Goal: Task Accomplishment & Management: Manage account settings

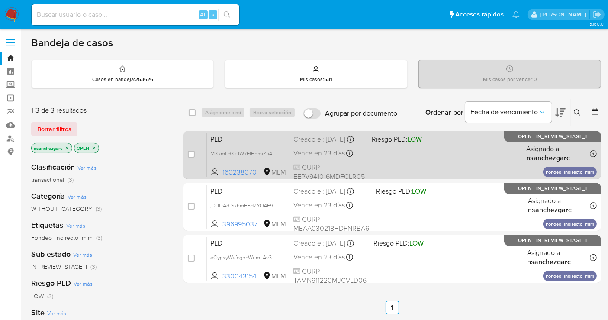
click at [320, 138] on div "Creado el: 12/08/2025 Creado el: 12/08/2025 02:13:18" at bounding box center [328, 140] width 71 height 10
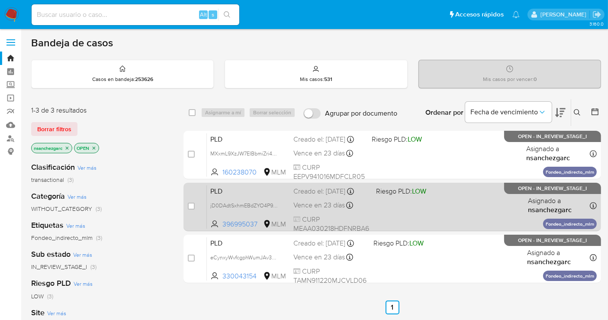
click at [314, 196] on div "Creado el: 12/08/2025 Creado el: 12/08/2025 02:13:12" at bounding box center [331, 191] width 76 height 10
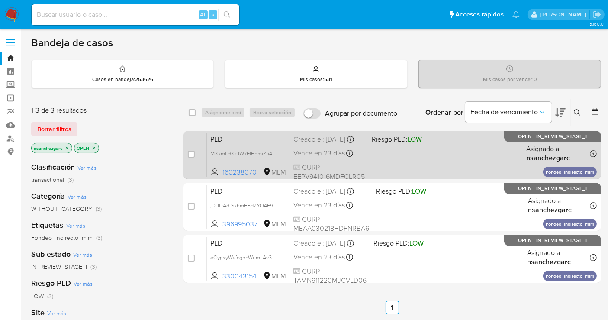
click at [313, 144] on div "Creado el: 12/08/2025 Creado el: 12/08/2025 02:13:18" at bounding box center [328, 140] width 71 height 10
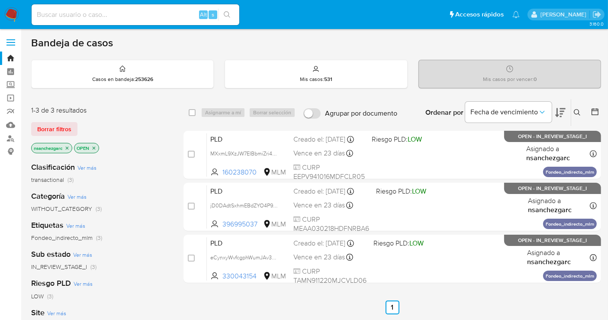
click at [14, 14] on img at bounding box center [11, 14] width 15 height 15
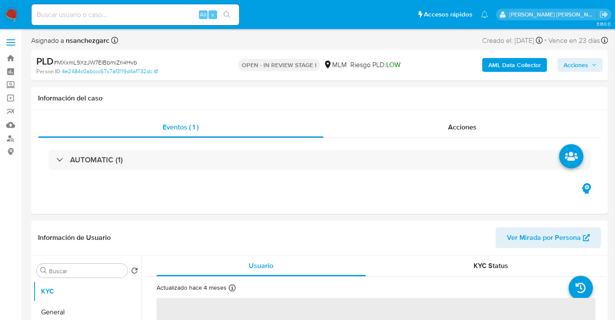
select select "10"
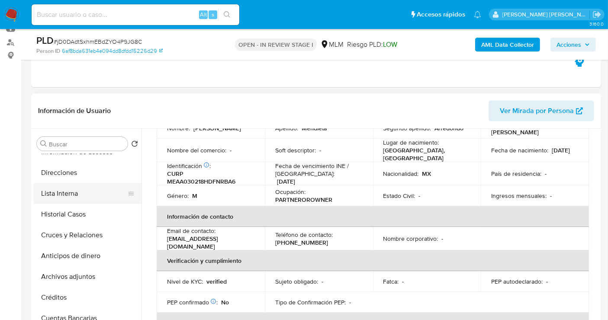
scroll to position [96, 0]
click at [65, 276] on button "Archivos adjuntos" at bounding box center [83, 276] width 101 height 21
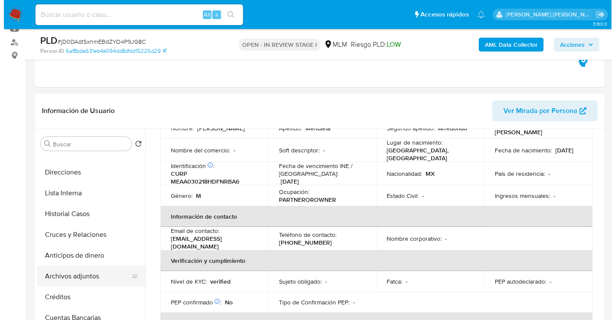
scroll to position [0, 0]
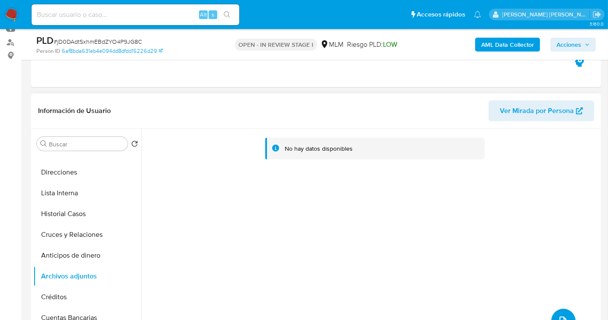
click at [551, 314] on button "upload-file" at bounding box center [563, 320] width 24 height 24
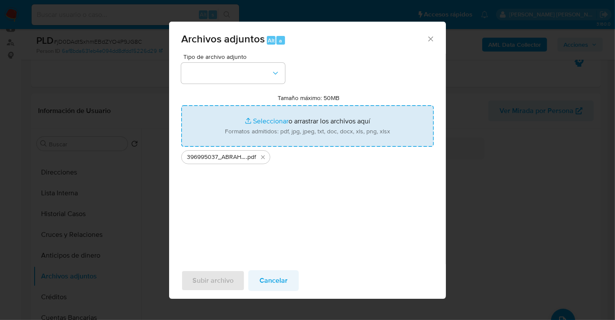
type input "C:\fakepath\396995037_ABRAHAM JOTHAN MENDIETA ARREDONDO_AGO25.xlsx"
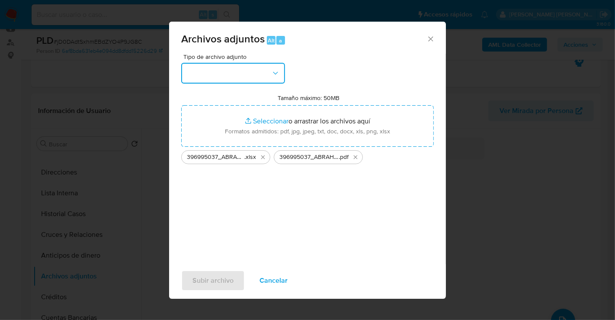
click at [260, 78] on button "button" at bounding box center [233, 73] width 104 height 21
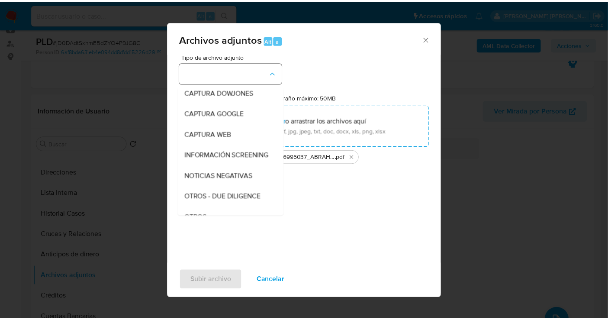
scroll to position [45, 0]
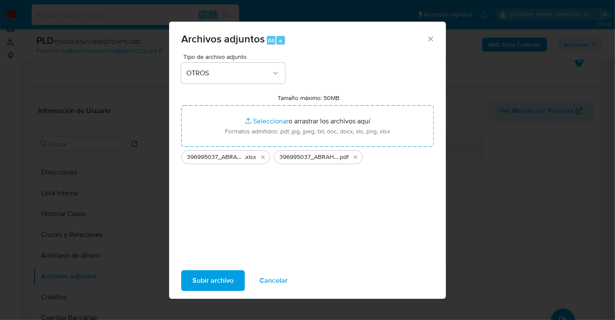
click at [208, 285] on span "Subir archivo" at bounding box center [212, 280] width 41 height 19
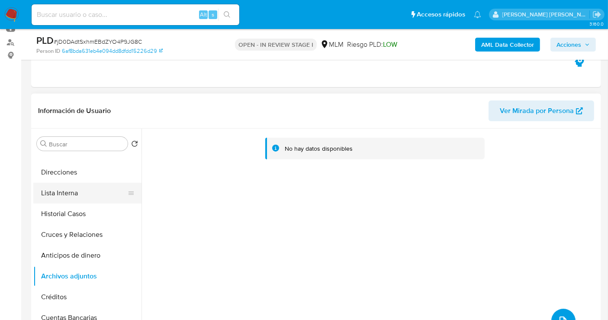
scroll to position [0, 0]
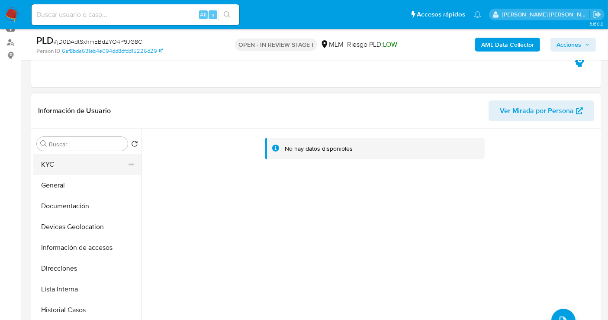
click at [56, 164] on button "KYC" at bounding box center [83, 164] width 101 height 21
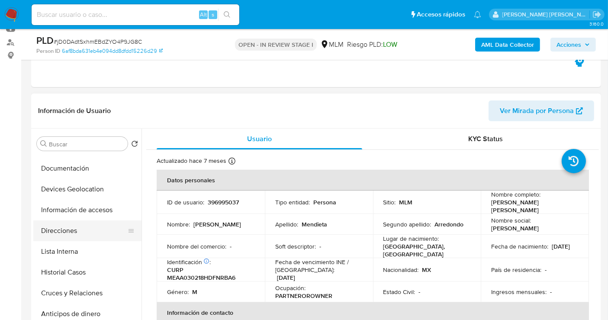
scroll to position [96, 0]
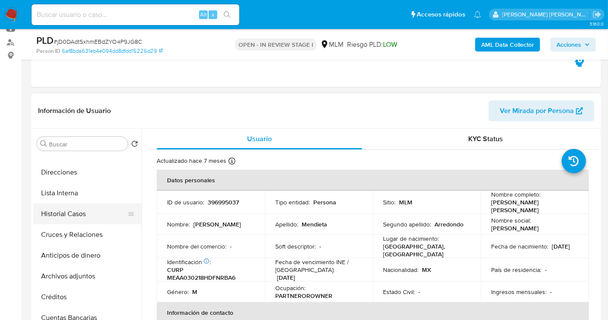
click at [75, 217] on button "Historial Casos" at bounding box center [83, 213] width 101 height 21
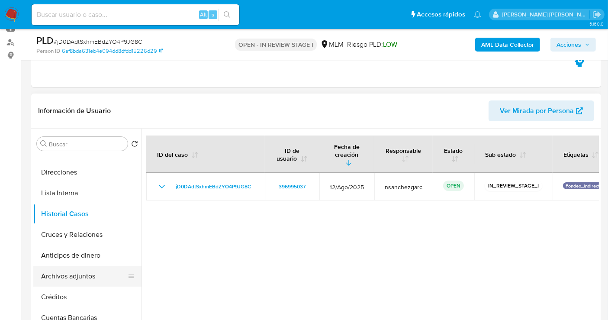
click at [68, 276] on button "Archivos adjuntos" at bounding box center [83, 276] width 101 height 21
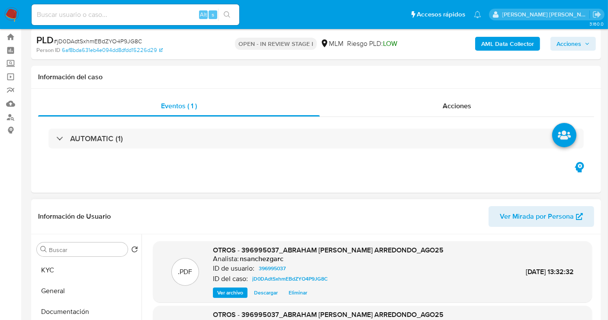
scroll to position [0, 0]
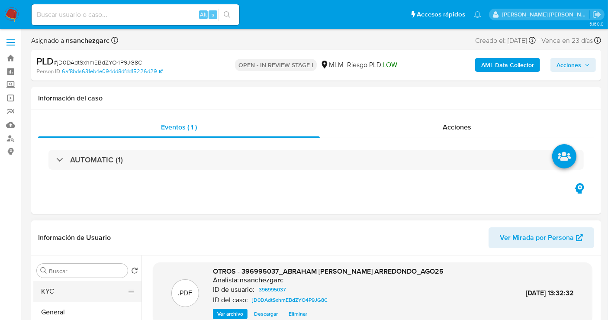
click at [59, 289] on button "KYC" at bounding box center [83, 291] width 101 height 21
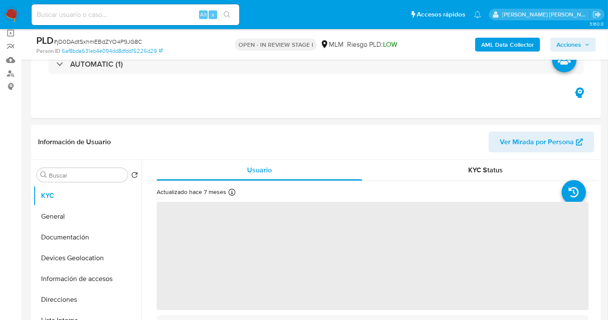
scroll to position [96, 0]
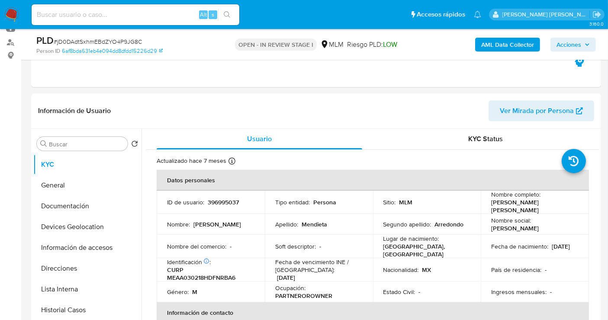
click at [580, 42] on span "Acciones" at bounding box center [568, 45] width 25 height 14
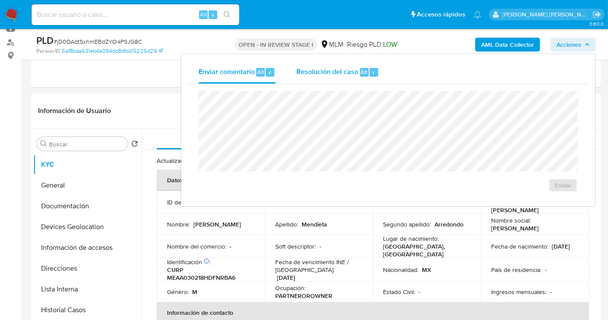
click at [343, 70] on span "Resolución del caso" at bounding box center [327, 72] width 62 height 10
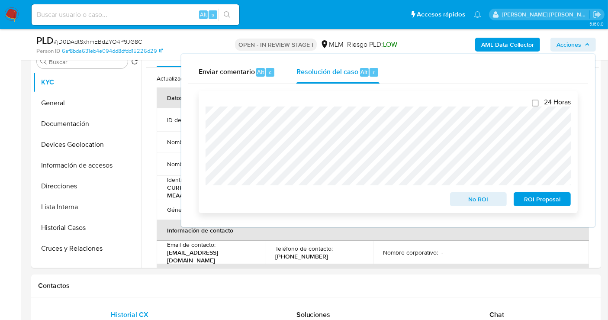
scroll to position [192, 0]
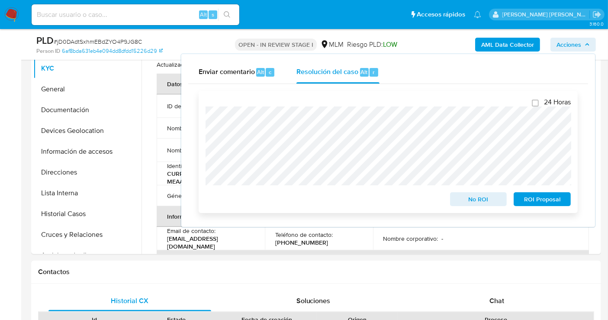
click at [463, 197] on span "No ROI" at bounding box center [478, 199] width 45 height 12
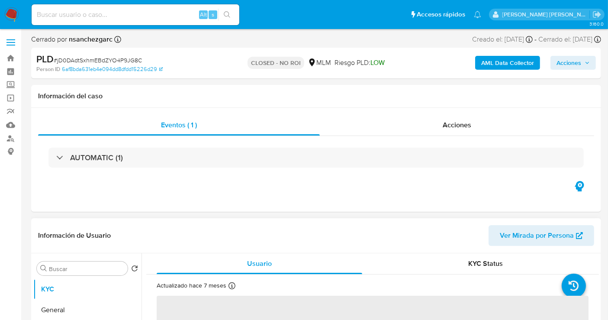
select select "10"
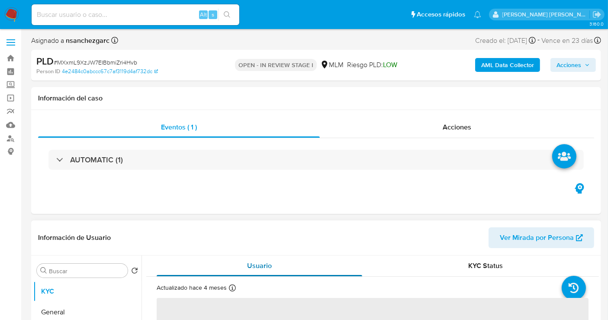
select select "10"
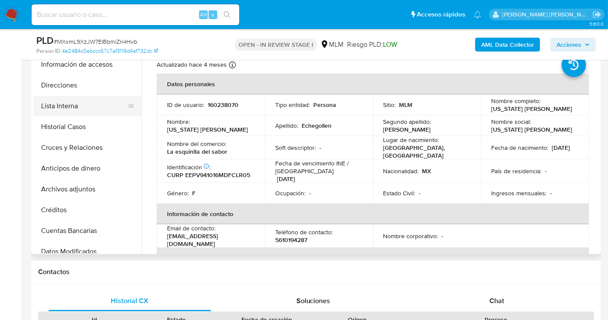
scroll to position [96, 0]
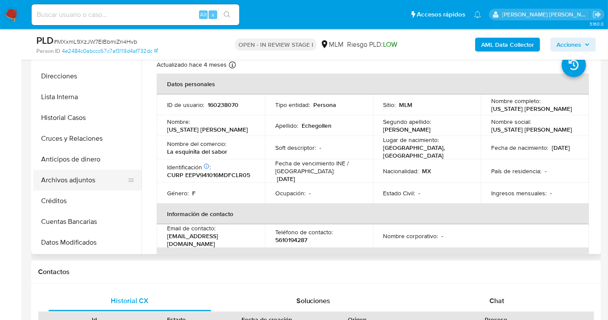
click at [78, 177] on button "Archivos adjuntos" at bounding box center [83, 180] width 101 height 21
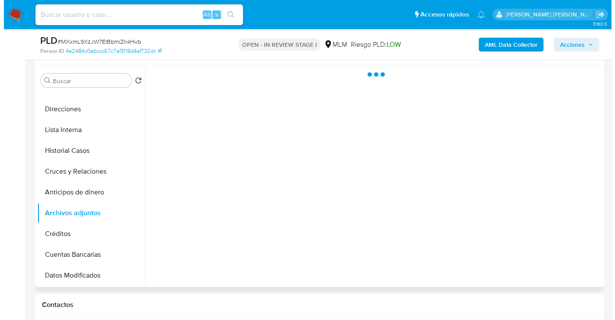
scroll to position [144, 0]
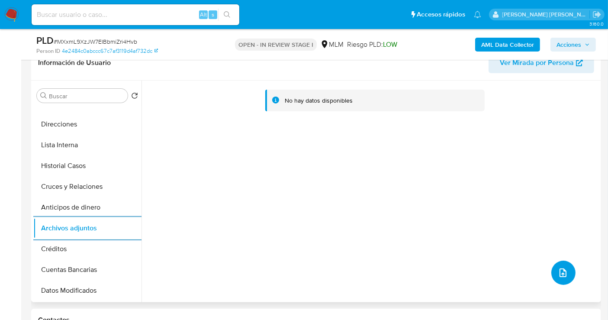
click at [564, 270] on icon "upload-file" at bounding box center [563, 272] width 10 height 10
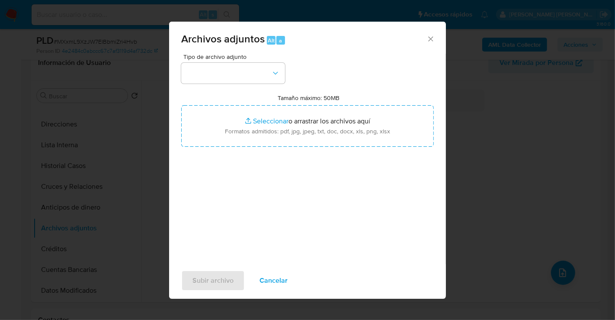
click at [607, 213] on div "Archivos adjuntos Alt a Tipo de archivo adjunto Tamaño máximo: 50MB Seleccionar…" at bounding box center [307, 160] width 615 height 320
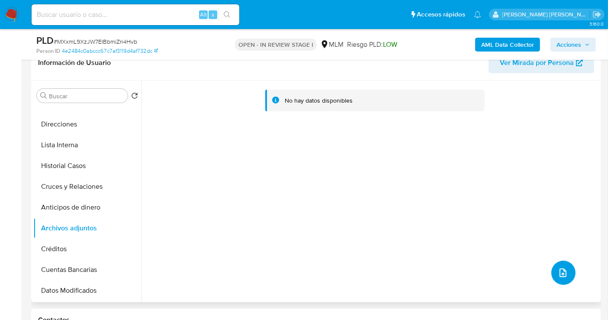
click at [562, 277] on button "upload-file" at bounding box center [563, 272] width 24 height 24
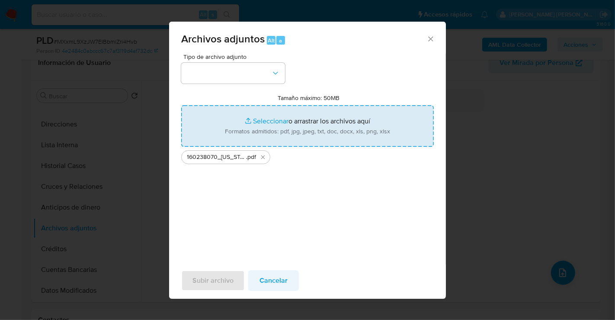
type input "C:\fakepath\160238070_VIRGINIA ANDREA ECHEGOLLEN PALACIOS_AGO25.xlsx"
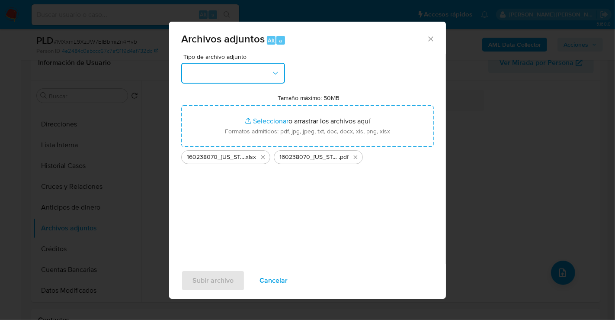
click at [237, 76] on button "button" at bounding box center [233, 73] width 104 height 21
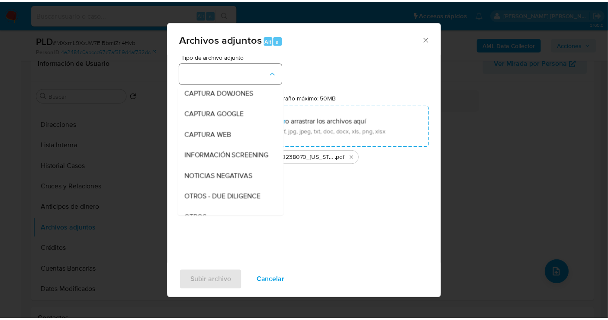
scroll to position [45, 0]
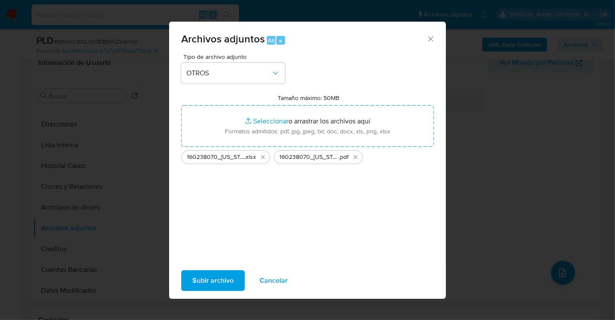
click at [226, 280] on span "Subir archivo" at bounding box center [212, 280] width 41 height 19
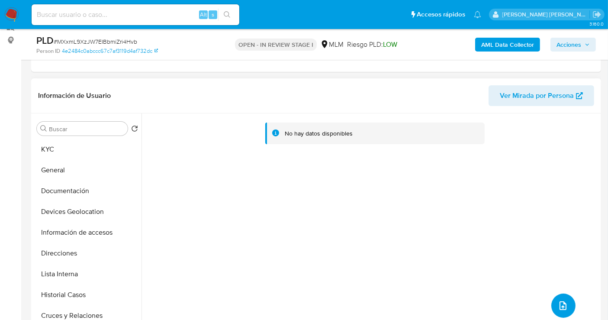
scroll to position [96, 0]
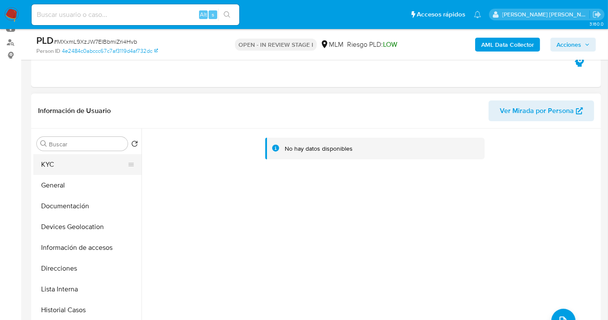
click at [55, 164] on button "KYC" at bounding box center [83, 164] width 101 height 21
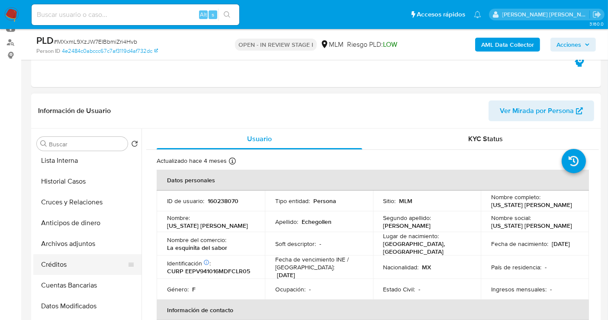
scroll to position [144, 0]
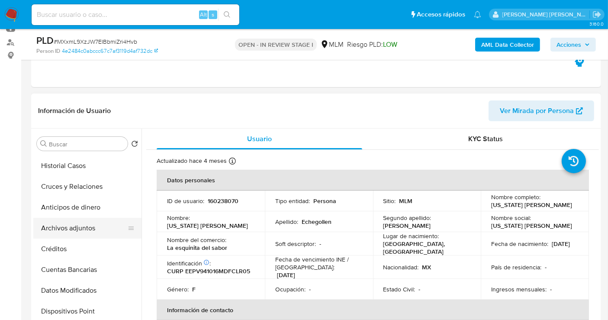
click at [78, 232] on button "Archivos adjuntos" at bounding box center [83, 228] width 101 height 21
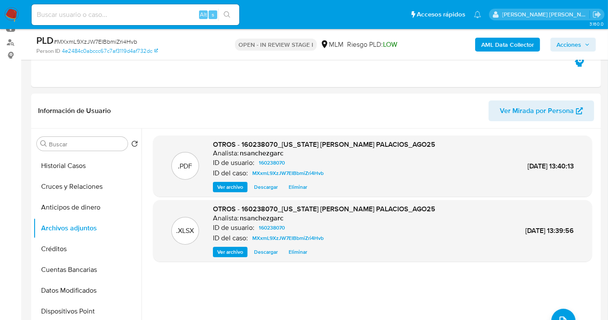
click at [573, 45] on span "Acciones" at bounding box center [568, 45] width 25 height 14
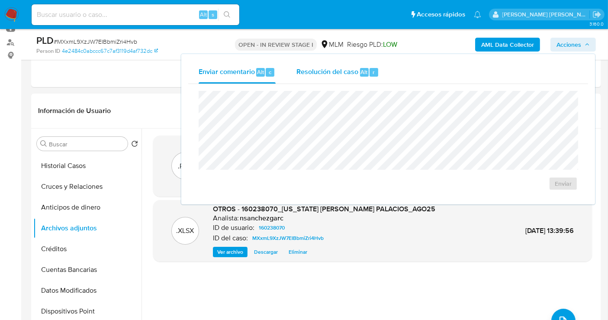
click at [343, 71] on span "Resolución del caso" at bounding box center [327, 72] width 62 height 10
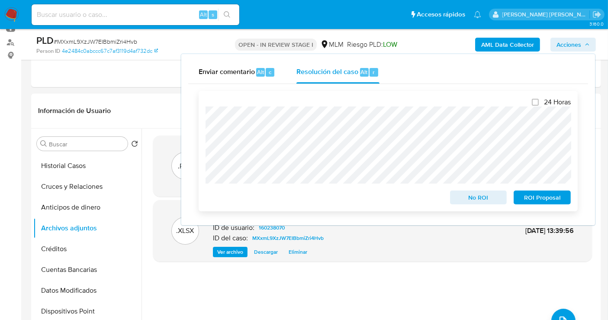
click at [462, 199] on span "No ROI" at bounding box center [478, 197] width 45 height 12
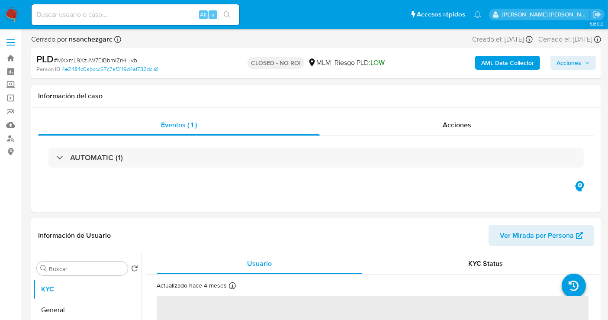
select select "10"
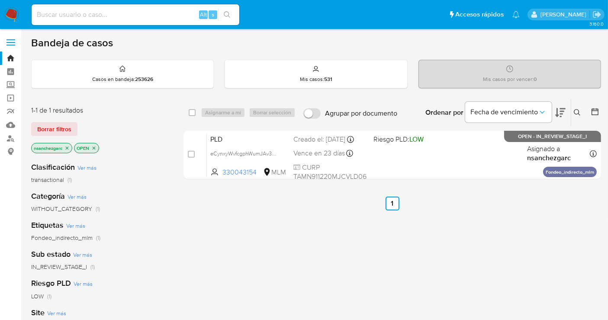
click at [66, 148] on icon "close-filter" at bounding box center [66, 147] width 5 height 5
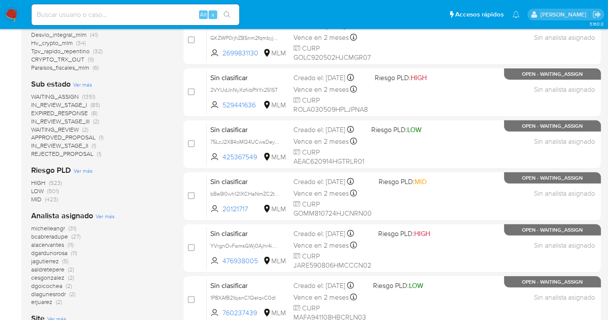
scroll to position [336, 0]
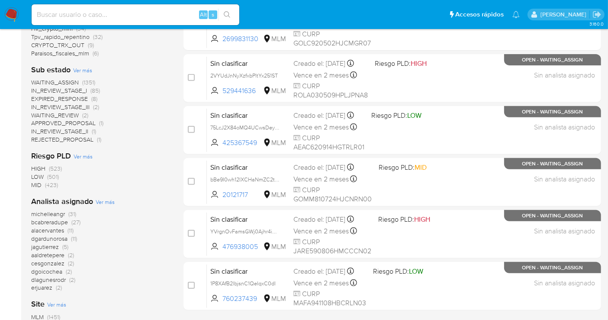
click at [44, 287] on span "erjuarez" at bounding box center [41, 287] width 21 height 9
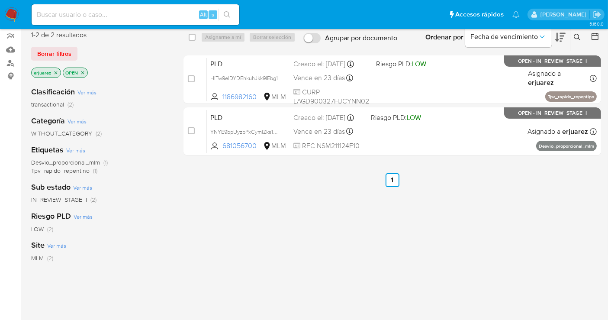
scroll to position [62, 0]
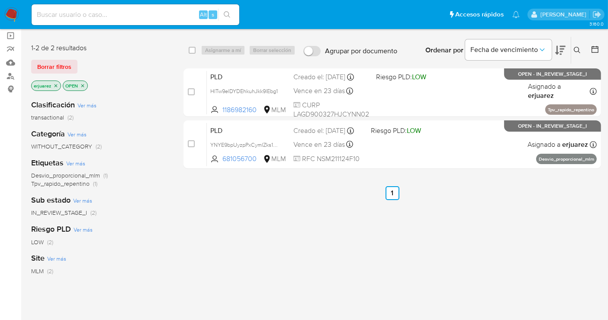
click at [55, 86] on icon "close-filter" at bounding box center [55, 85] width 5 height 5
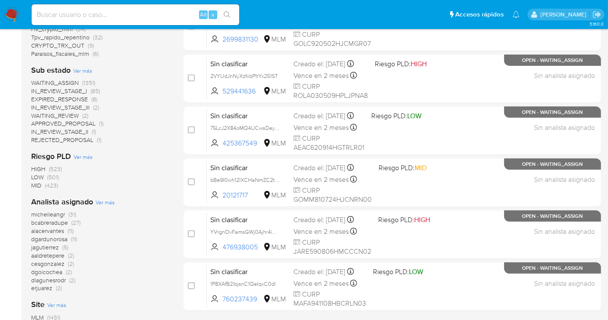
scroll to position [351, 0]
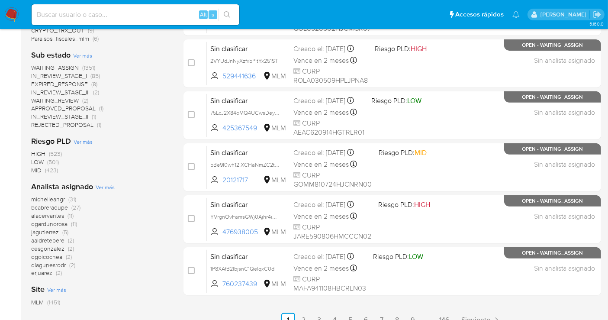
click at [49, 231] on span "jagutierrez" at bounding box center [45, 232] width 28 height 9
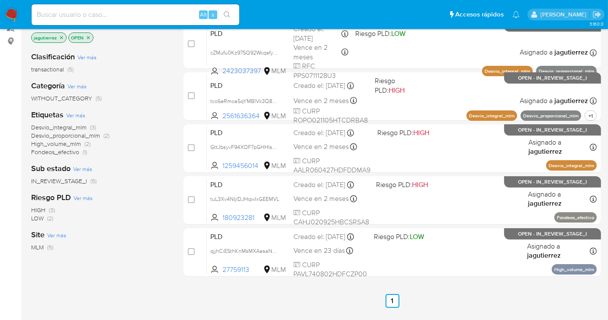
scroll to position [62, 0]
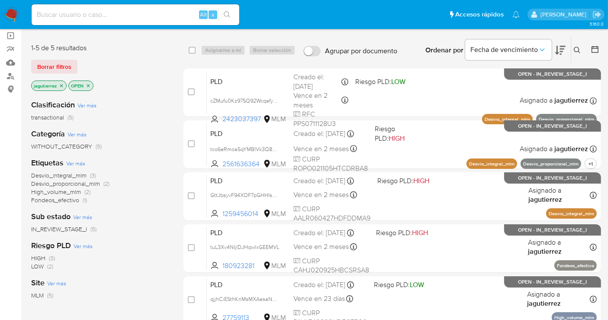
click at [61, 84] on icon "close-filter" at bounding box center [61, 85] width 3 height 3
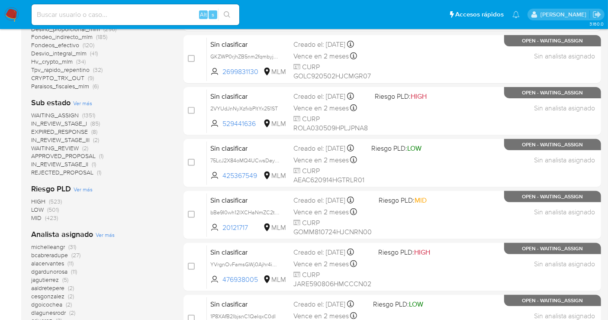
scroll to position [399, 0]
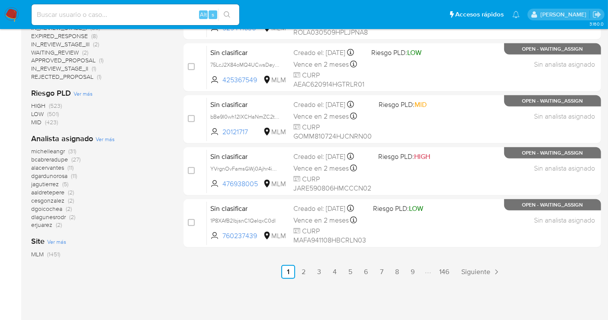
click at [46, 192] on span "aaldretepere" at bounding box center [47, 192] width 33 height 9
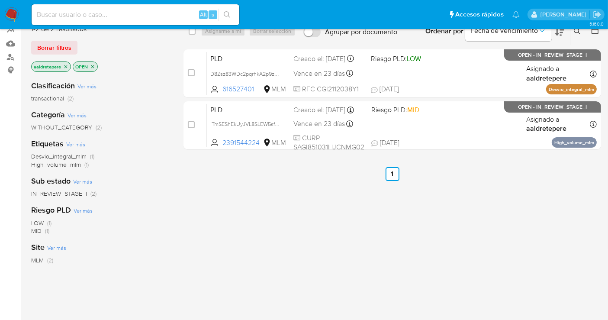
scroll to position [62, 0]
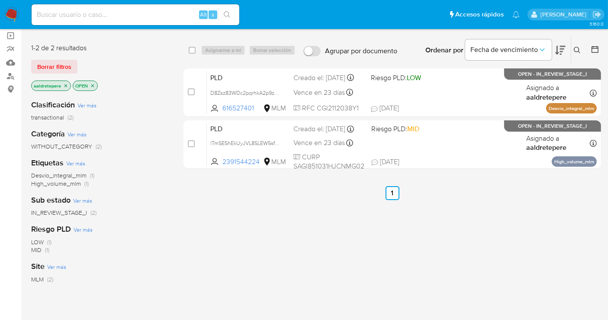
click at [63, 84] on icon "close-filter" at bounding box center [65, 85] width 5 height 5
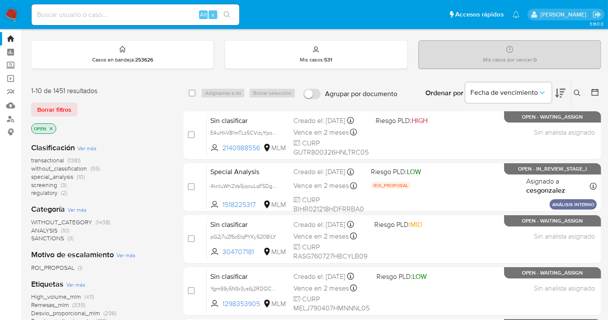
scroll to position [14, 0]
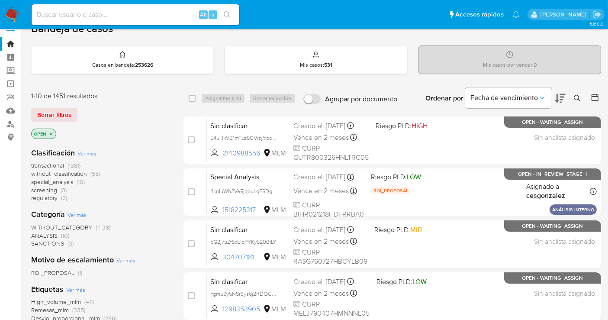
click at [52, 174] on span "without_classification" at bounding box center [59, 173] width 56 height 9
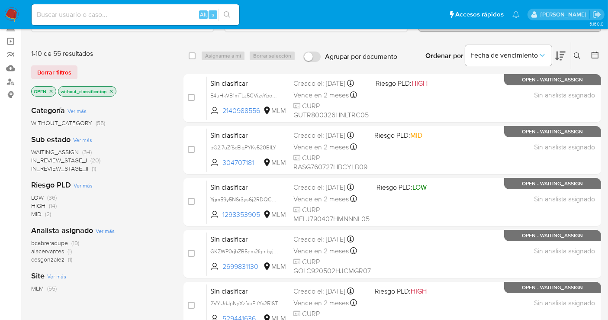
scroll to position [9, 0]
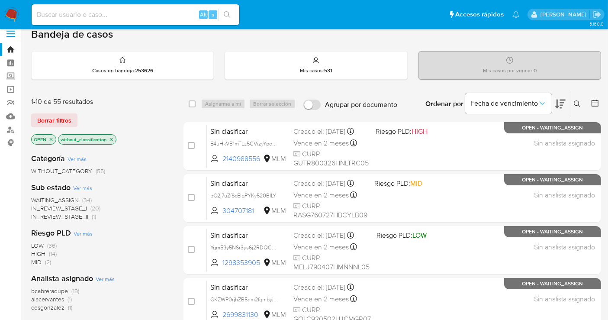
click at [13, 13] on img at bounding box center [11, 14] width 15 height 15
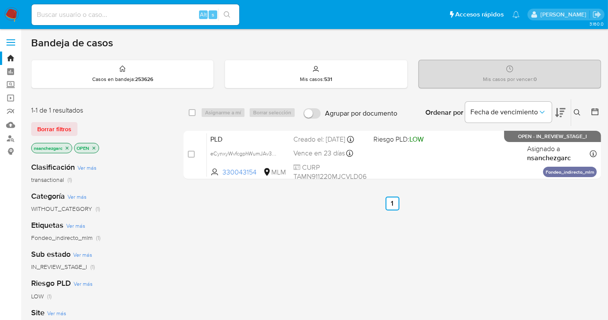
click at [69, 147] on icon "close-filter" at bounding box center [66, 147] width 5 height 5
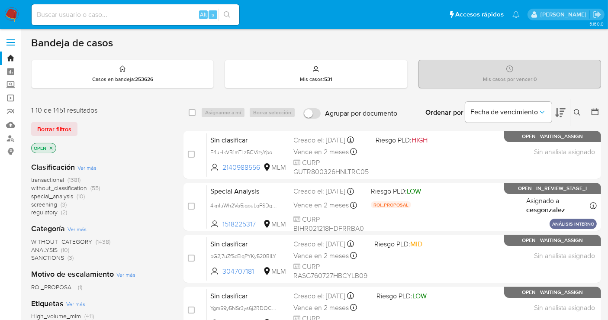
click at [81, 189] on span "without_classification" at bounding box center [59, 187] width 56 height 9
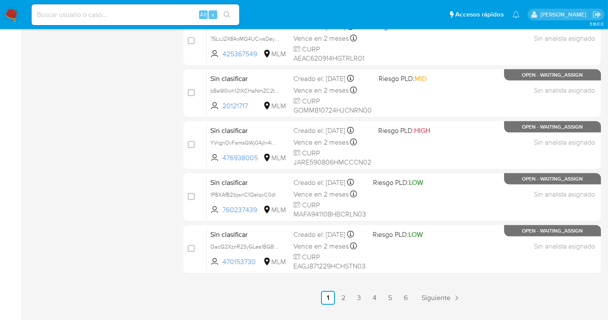
scroll to position [393, 0]
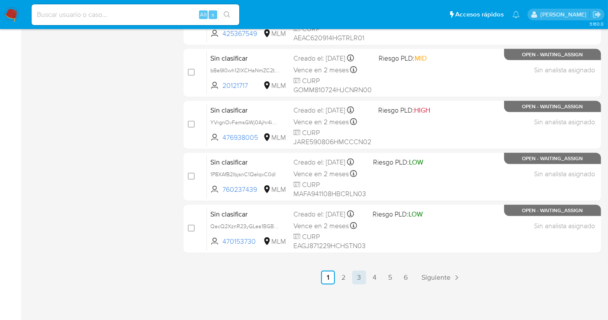
click at [356, 276] on link "3" at bounding box center [359, 277] width 14 height 14
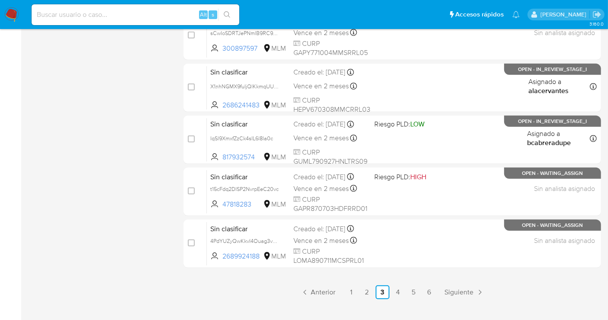
scroll to position [393, 0]
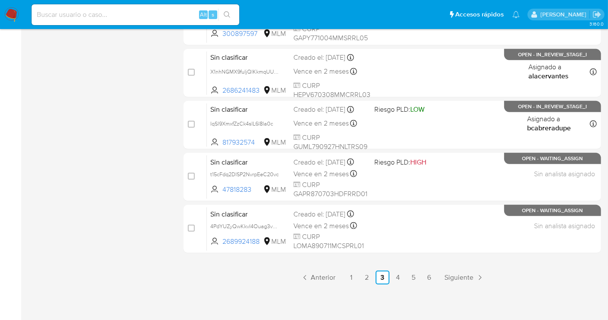
click at [305, 250] on span "CURP LOMA890711MCSPRL01" at bounding box center [328, 241] width 71 height 19
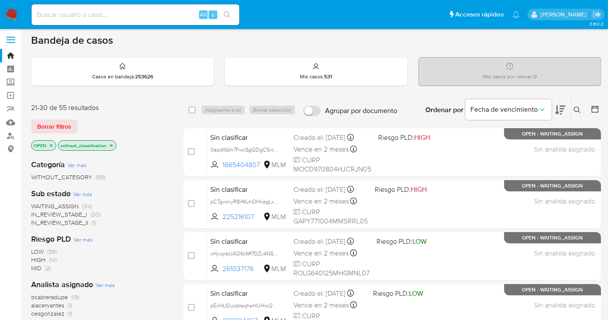
scroll to position [0, 0]
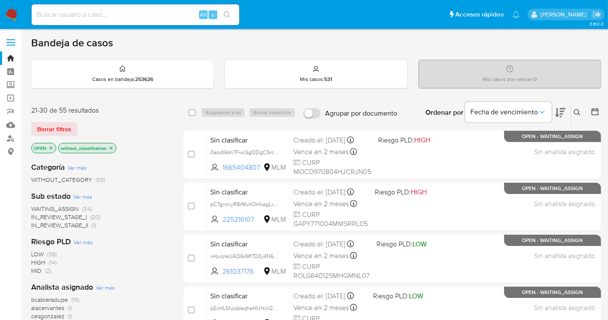
click at [11, 12] on img at bounding box center [11, 14] width 15 height 15
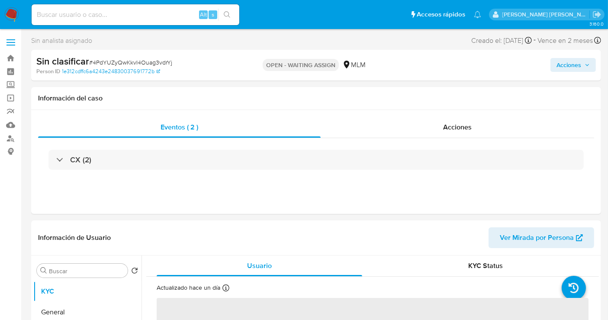
select select "10"
